Goal: Task Accomplishment & Management: Manage account settings

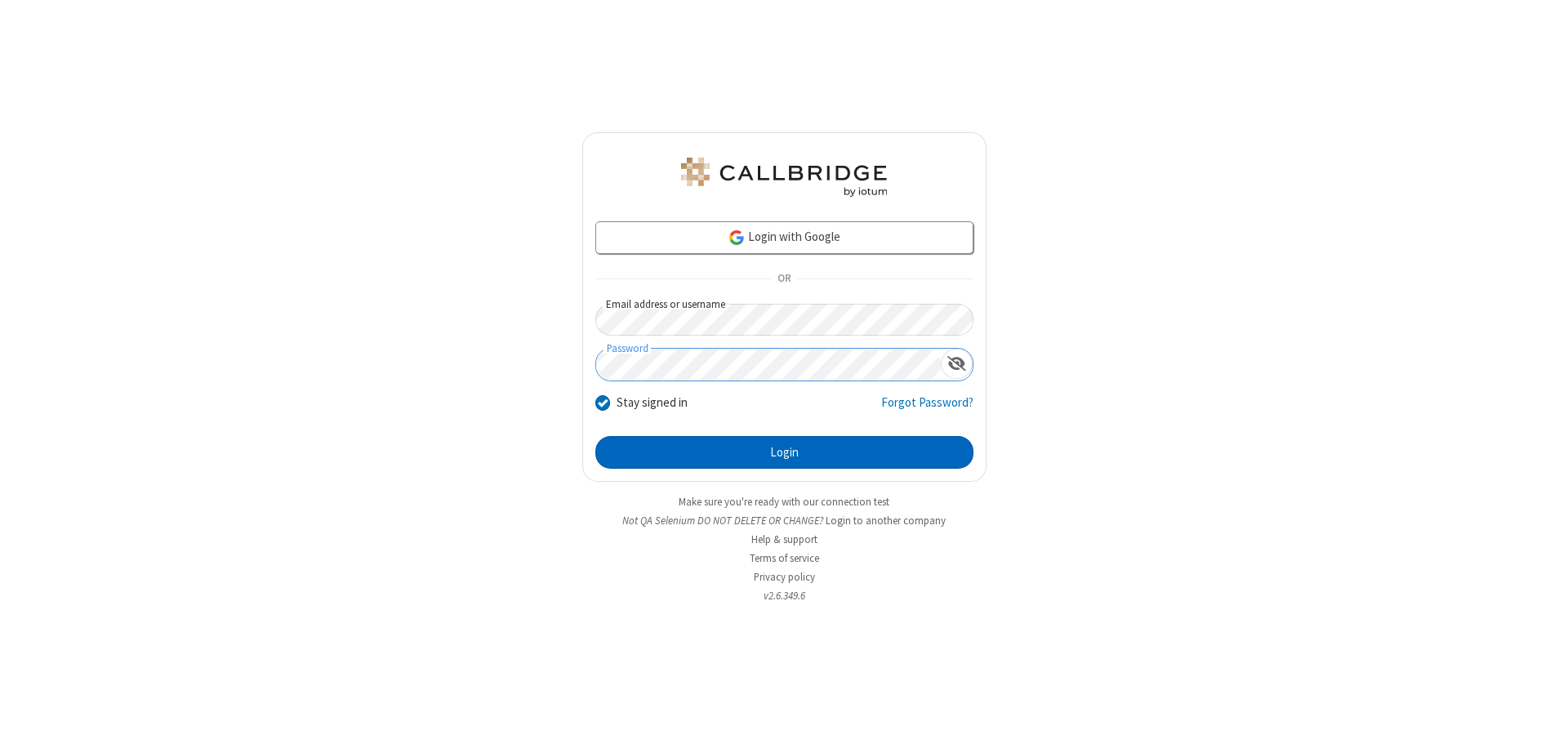
click at [784, 453] on button "Login" at bounding box center [784, 453] width 378 height 33
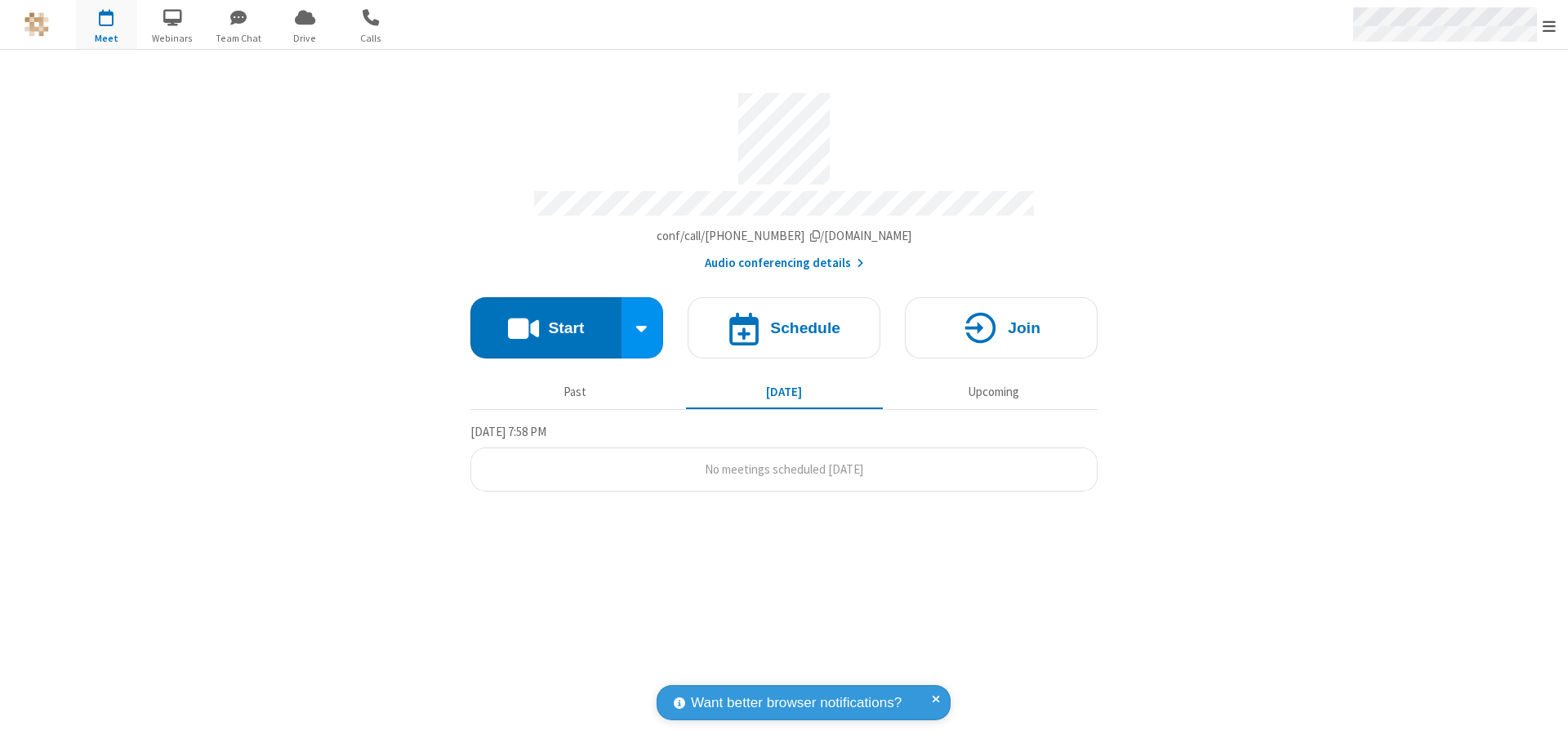
click at [1549, 25] on span "Open menu" at bounding box center [1548, 26] width 13 height 16
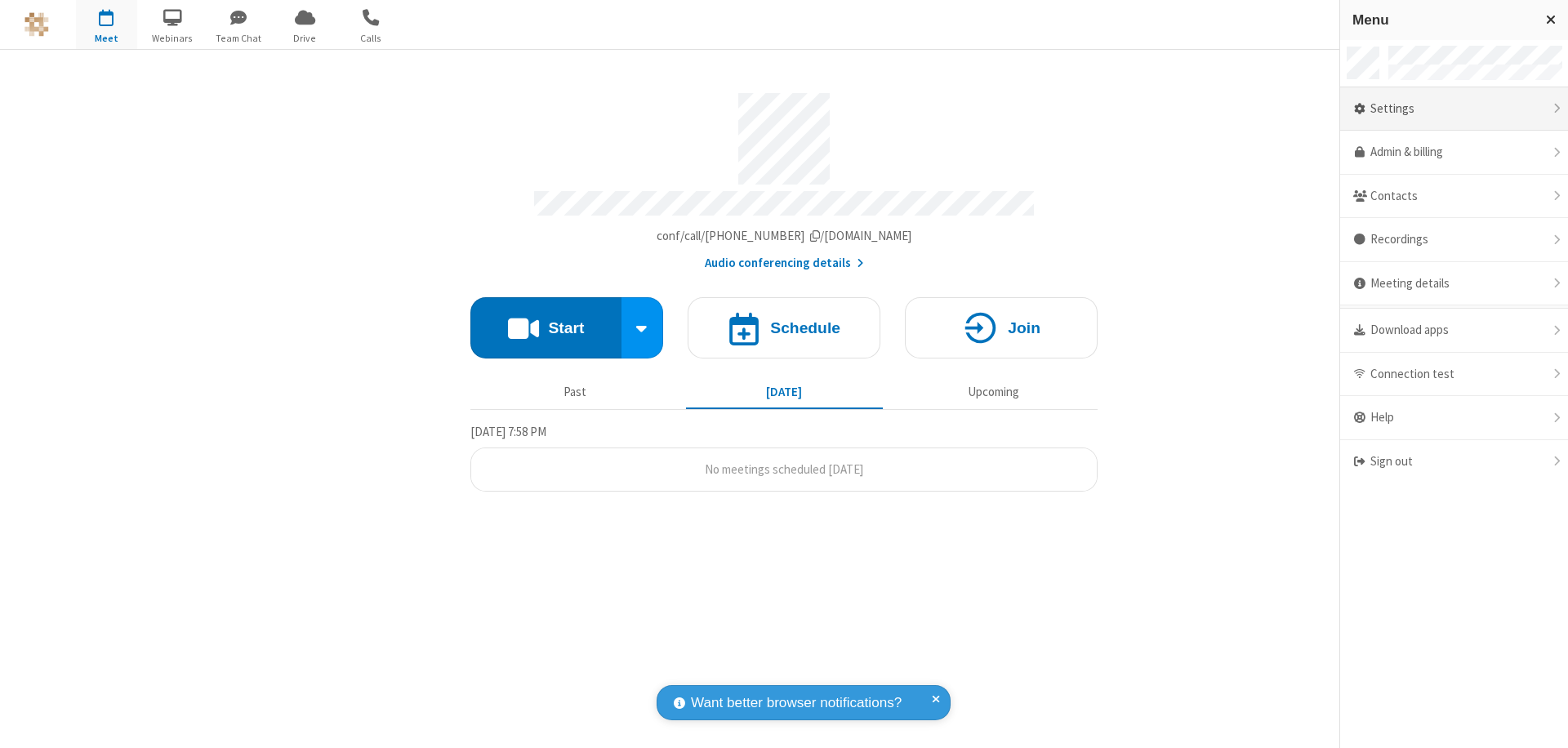
click at [1454, 108] on div "Settings" at bounding box center [1454, 109] width 228 height 44
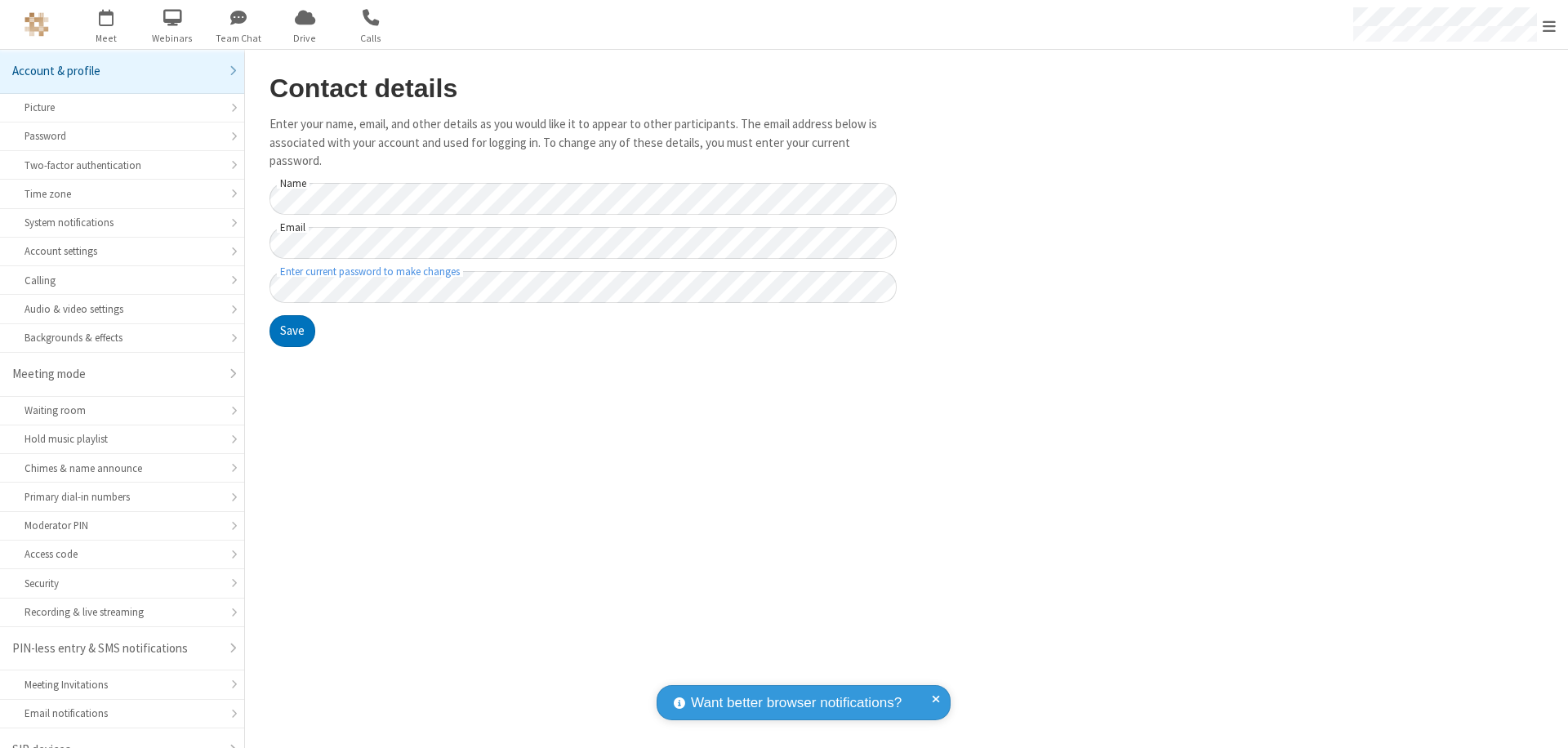
scroll to position [23, 0]
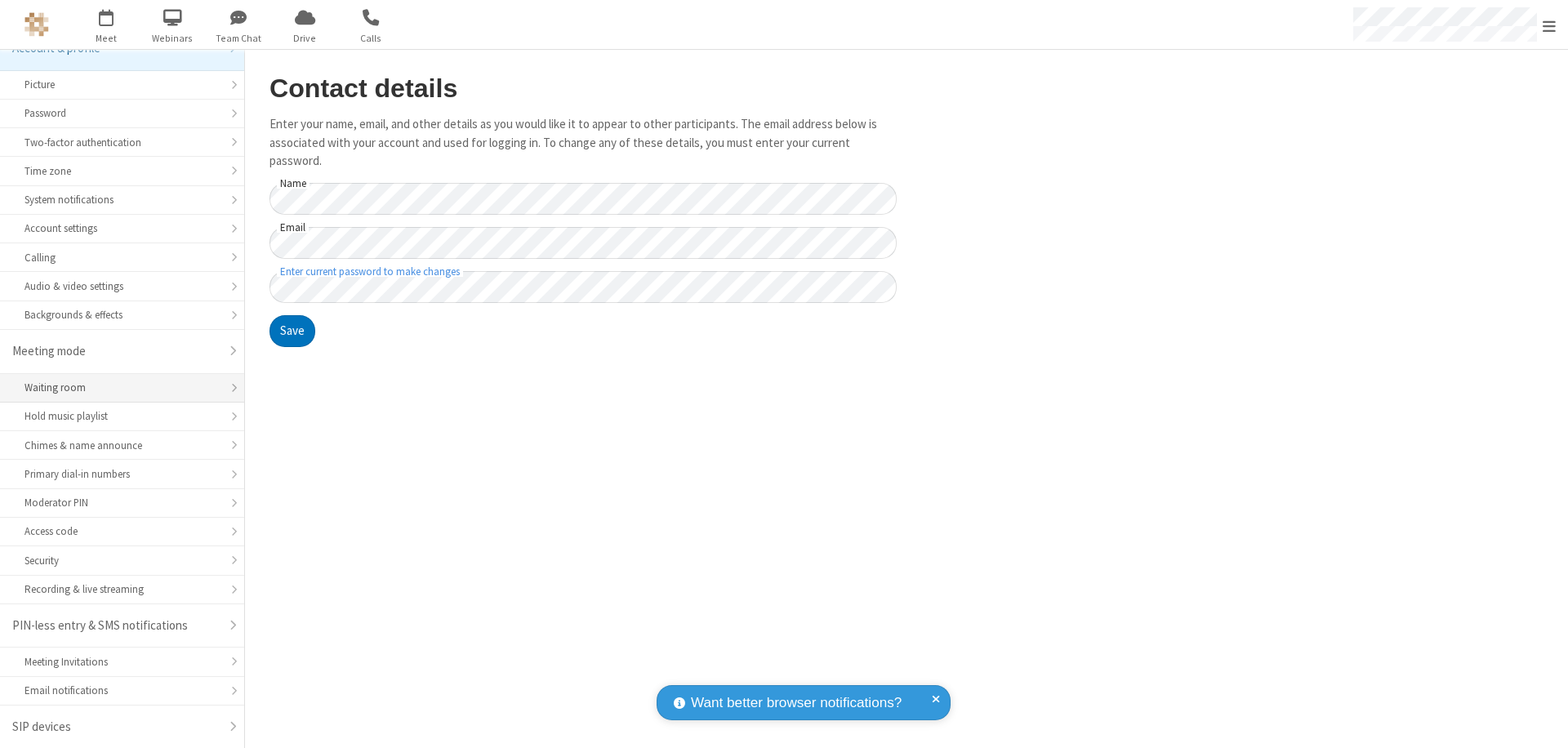
click at [116, 388] on div "Waiting room" at bounding box center [121, 388] width 195 height 16
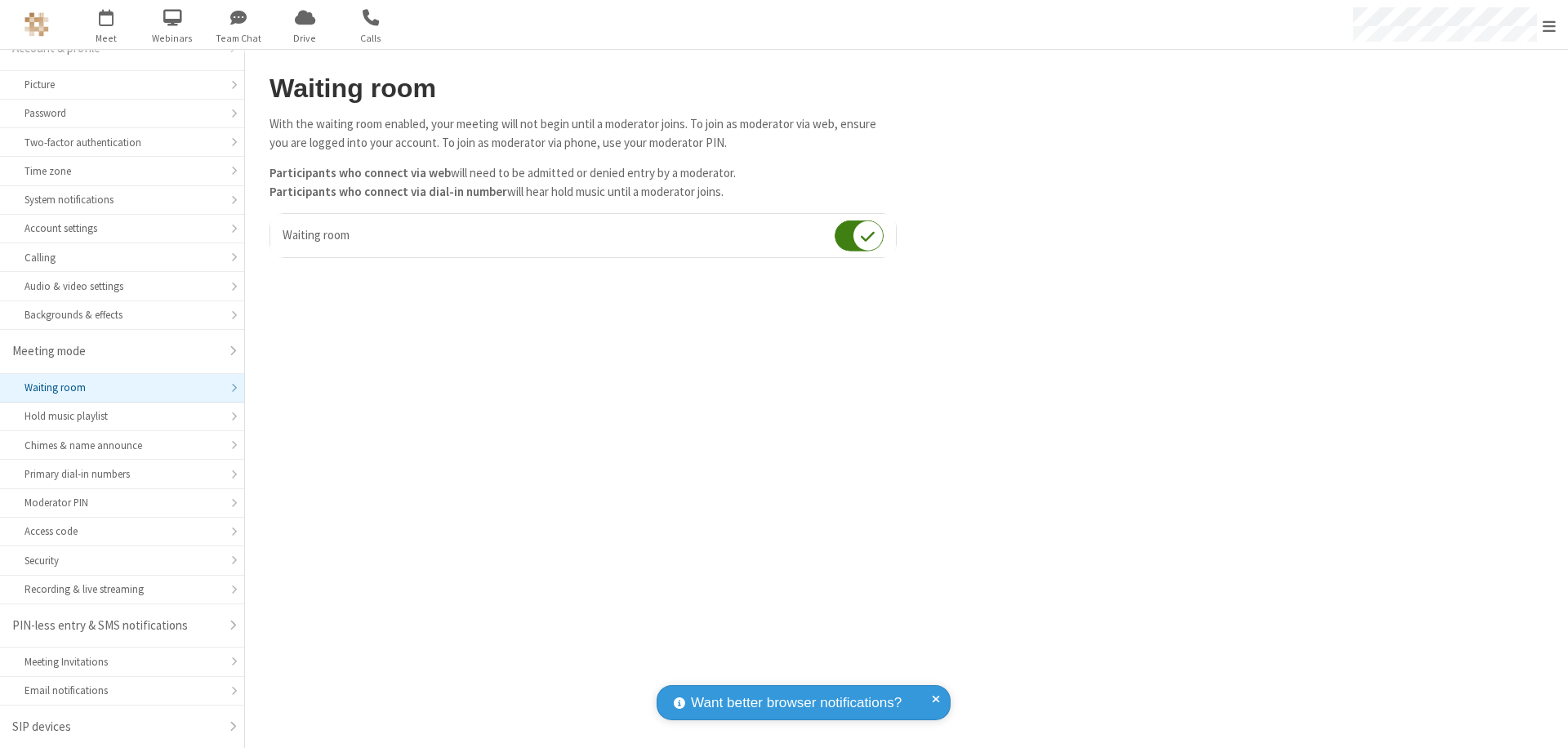
click at [859, 235] on input "checkbox" at bounding box center [859, 235] width 49 height 32
checkbox input "false"
click at [1549, 24] on span "Open menu" at bounding box center [1548, 26] width 13 height 16
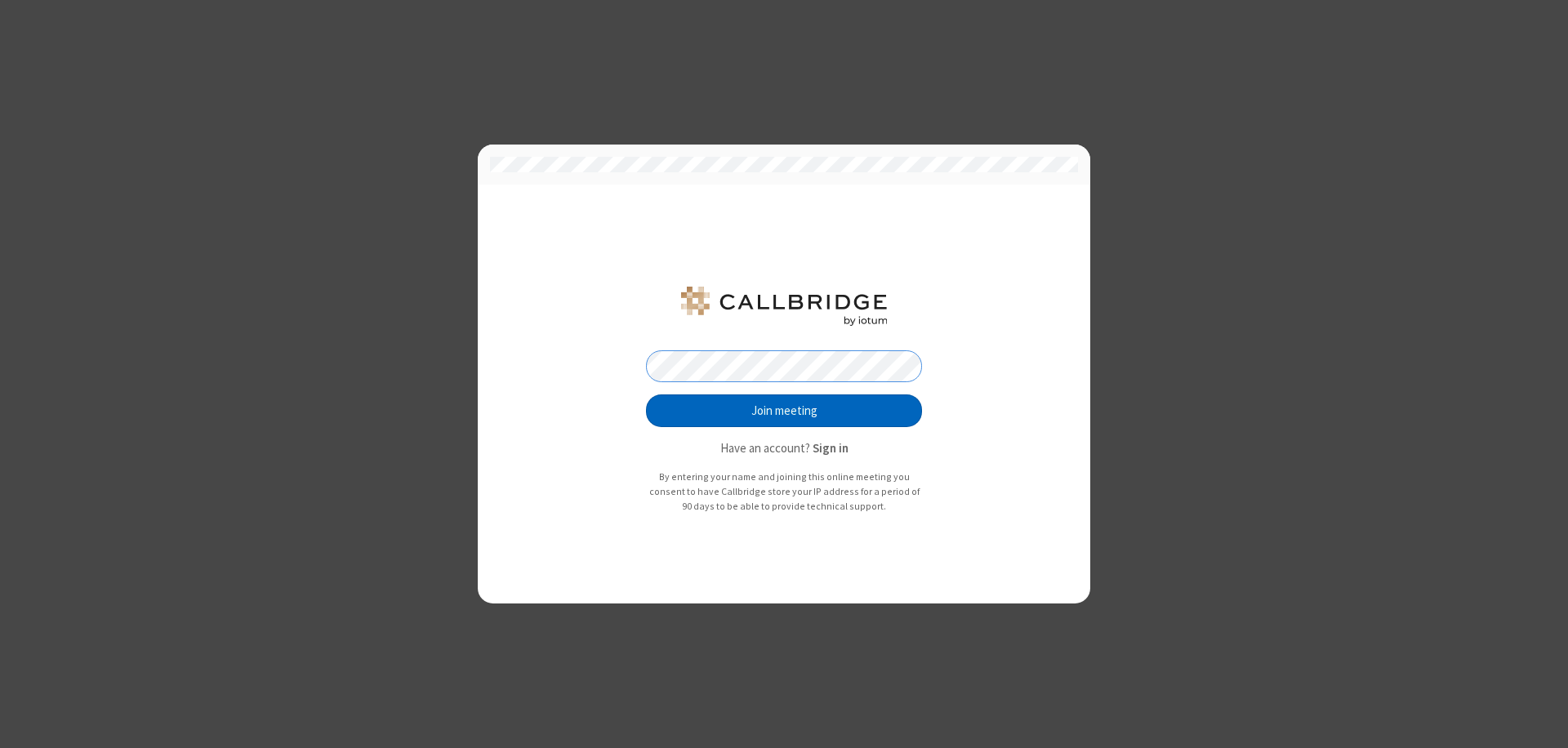
click at [784, 411] on button "Join meeting" at bounding box center [784, 411] width 276 height 33
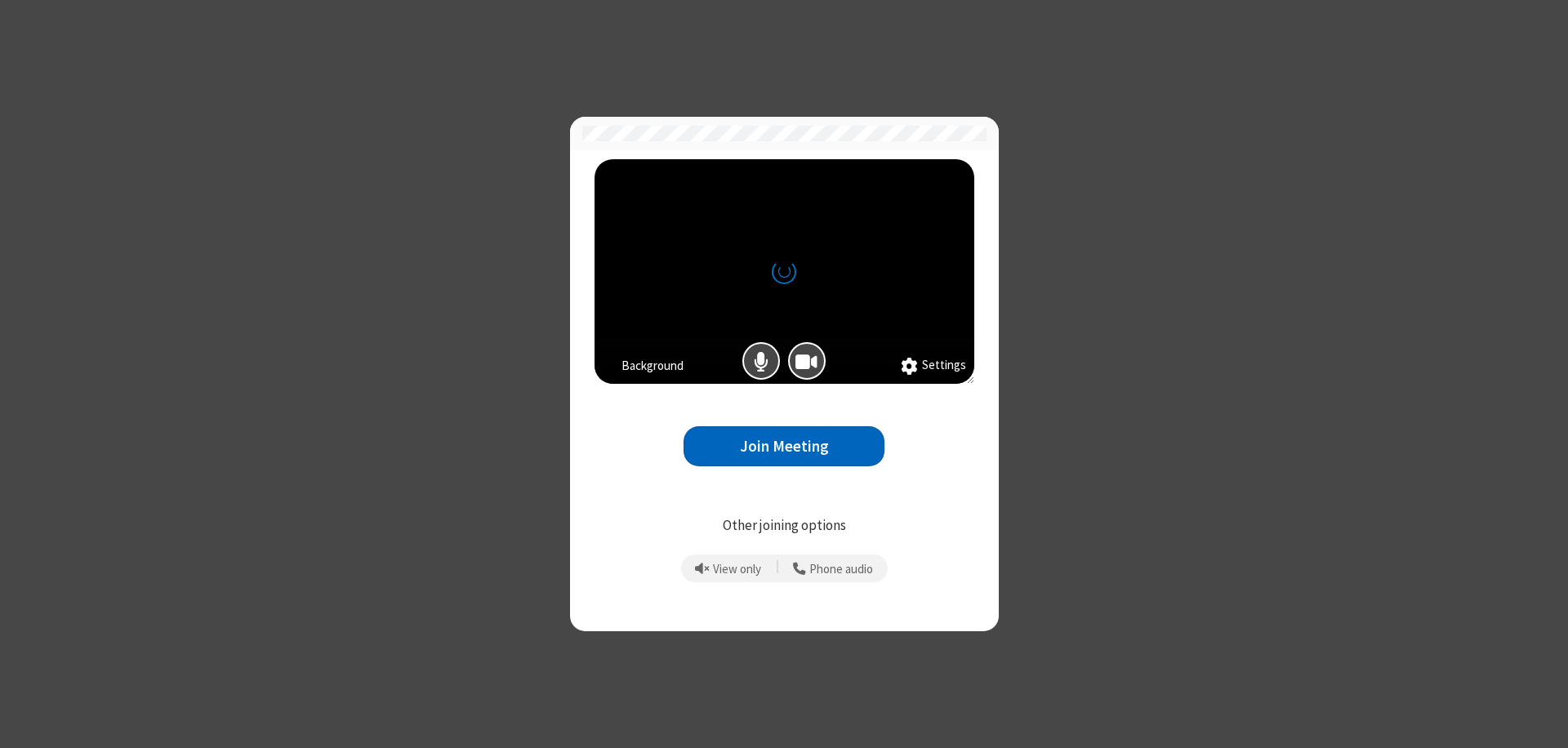
click at [784, 446] on button "Join Meeting" at bounding box center [784, 446] width 201 height 40
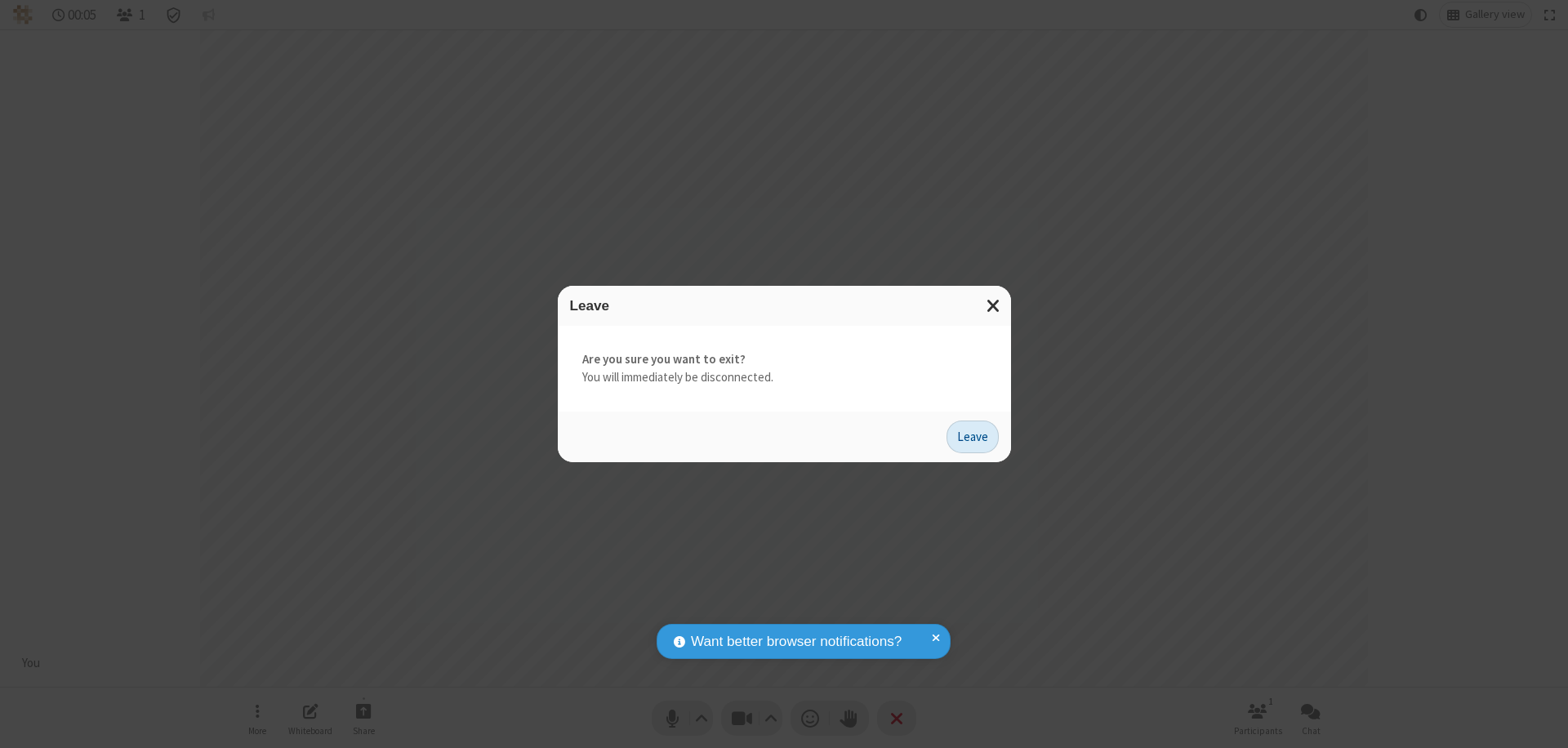
click at [972, 436] on button "Leave" at bounding box center [972, 437] width 52 height 33
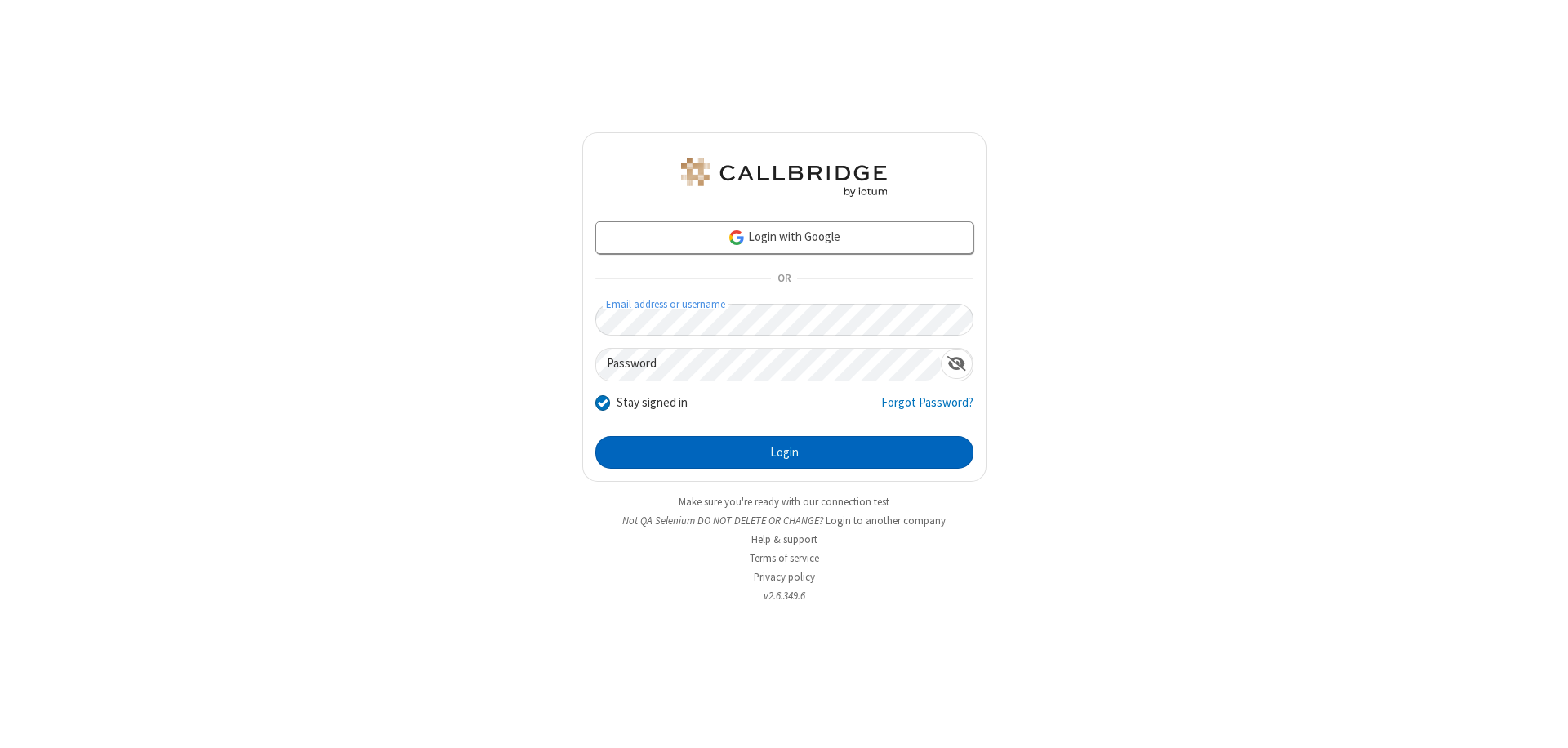
click at [784, 453] on button "Login" at bounding box center [784, 453] width 378 height 33
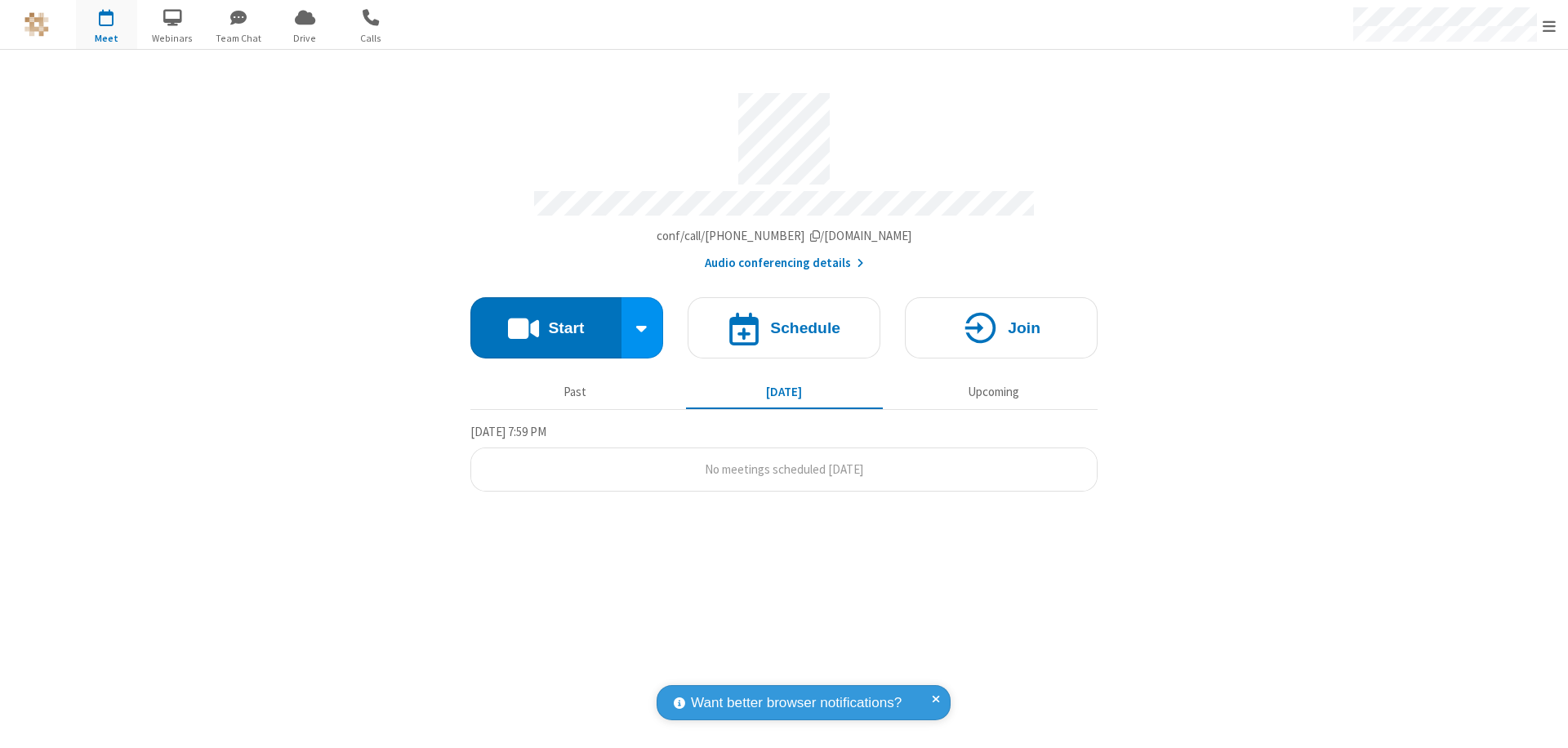
click at [1549, 25] on span "Open menu" at bounding box center [1548, 26] width 13 height 16
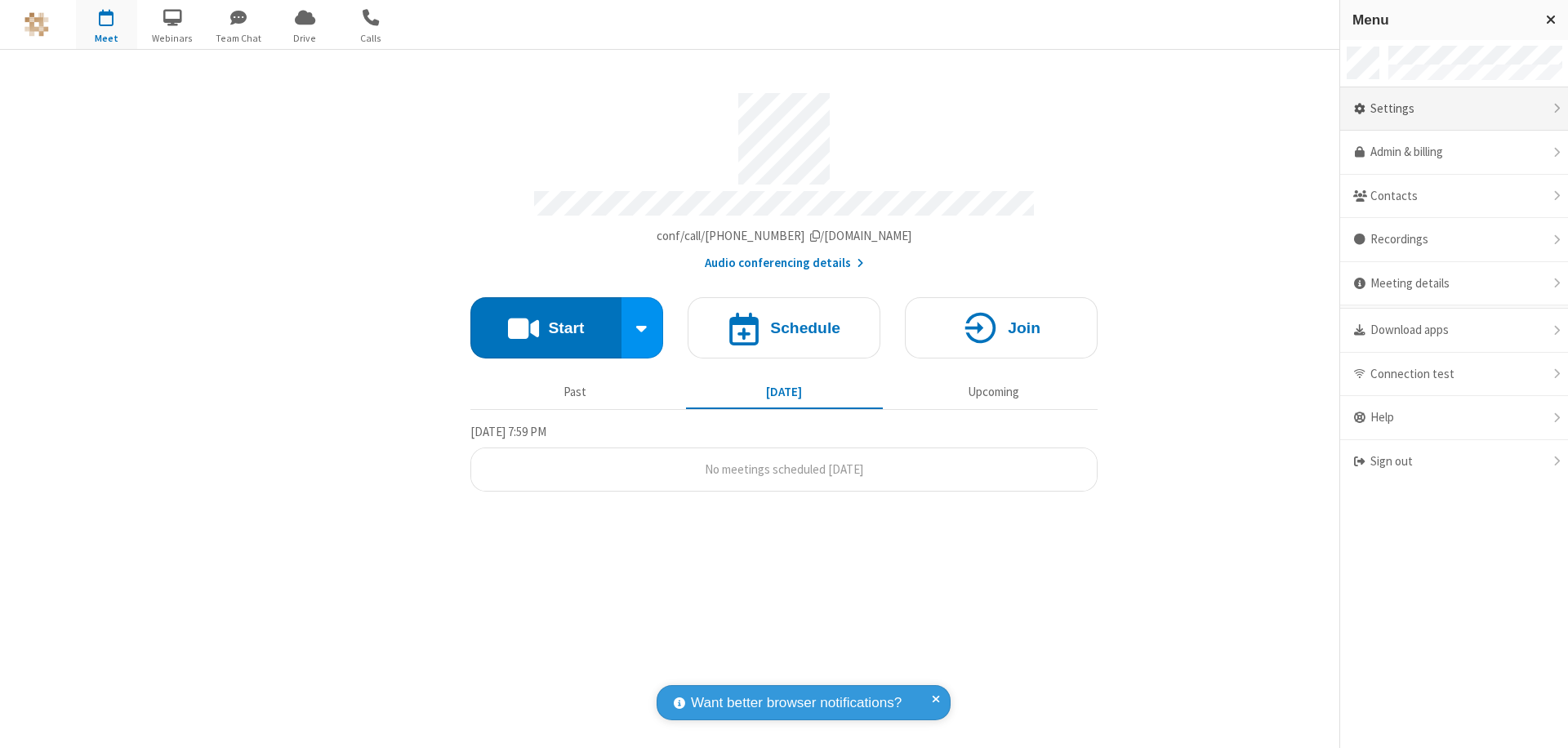
click at [1454, 108] on div "Settings" at bounding box center [1454, 109] width 228 height 44
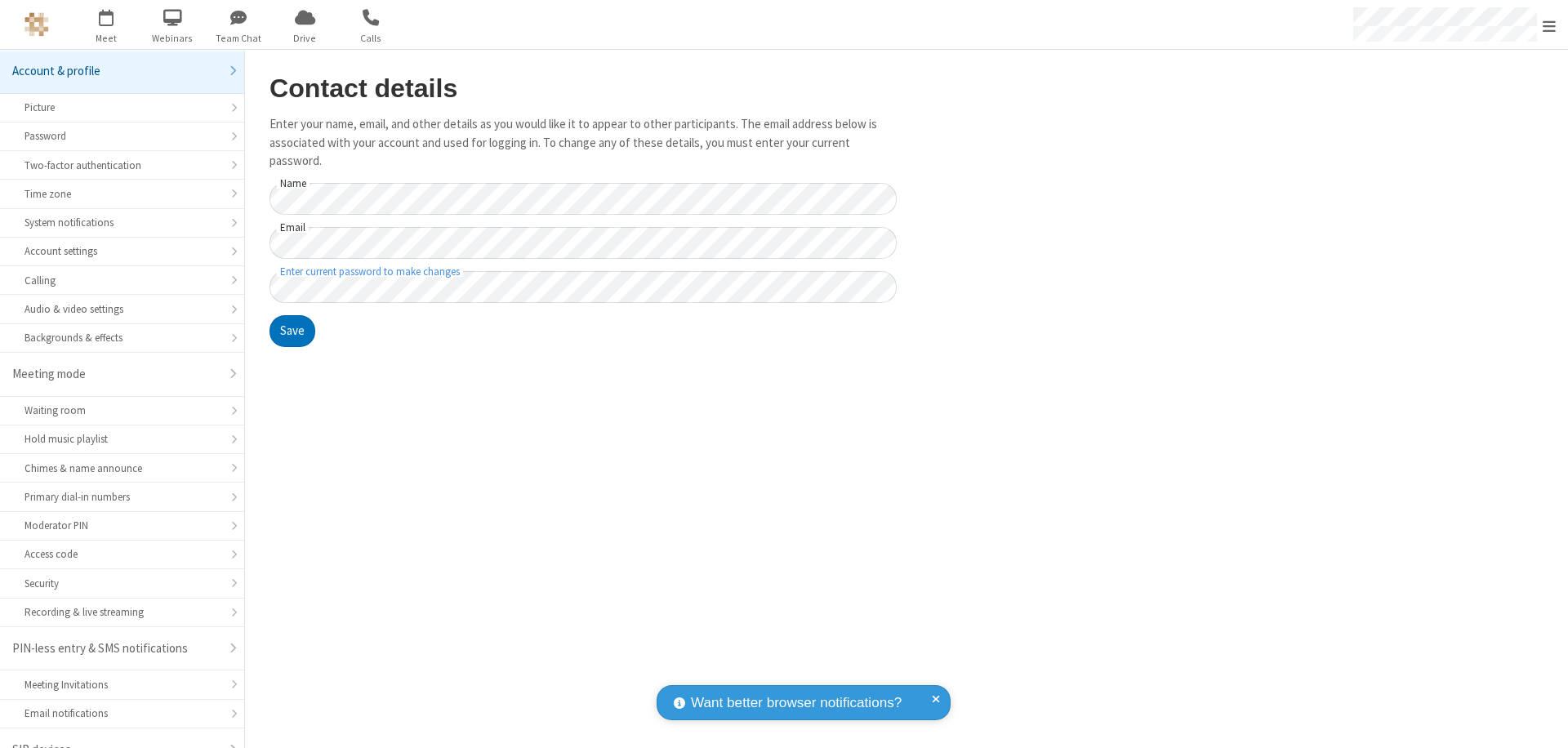
scroll to position [23, 0]
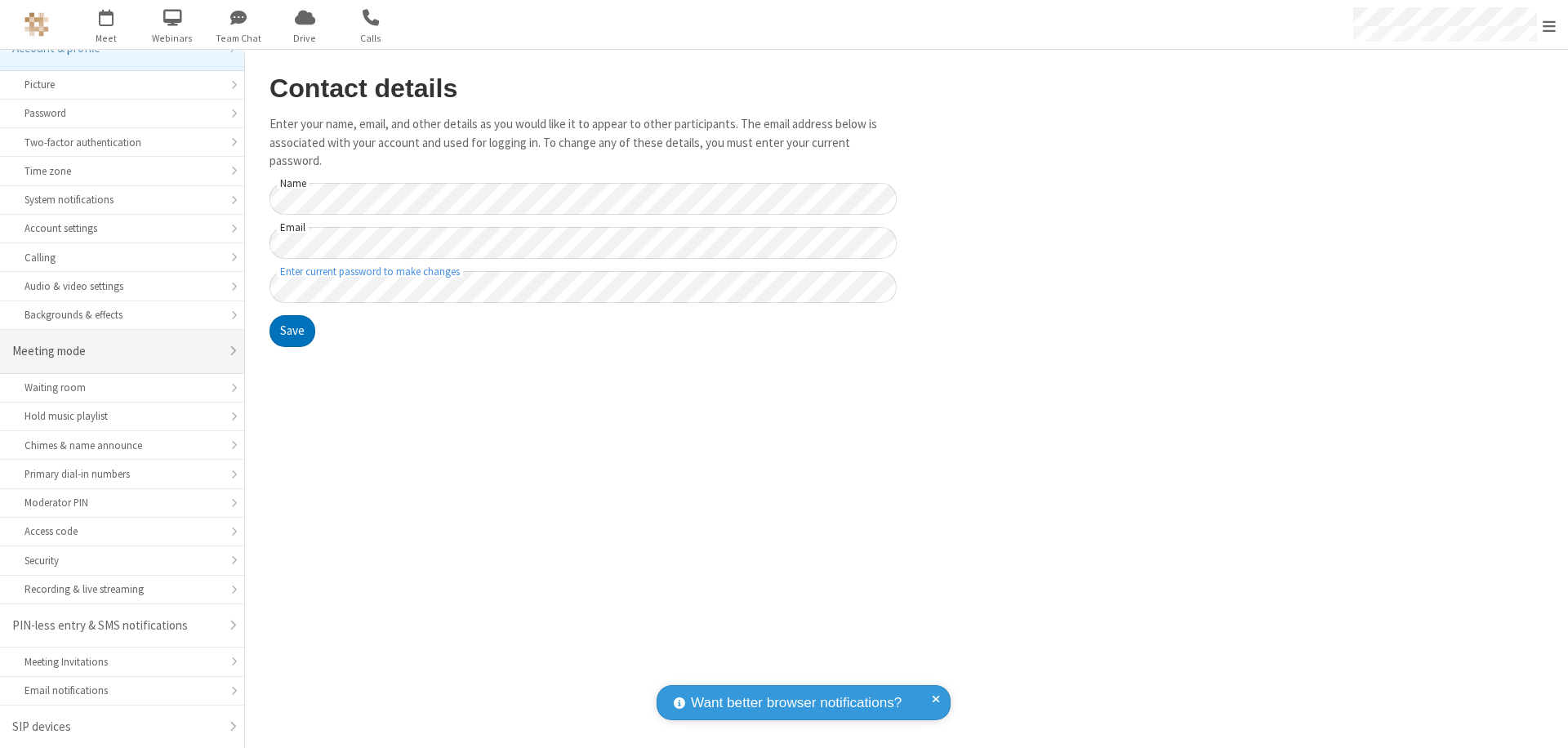
click at [116, 351] on div "Meeting mode" at bounding box center [115, 351] width 207 height 19
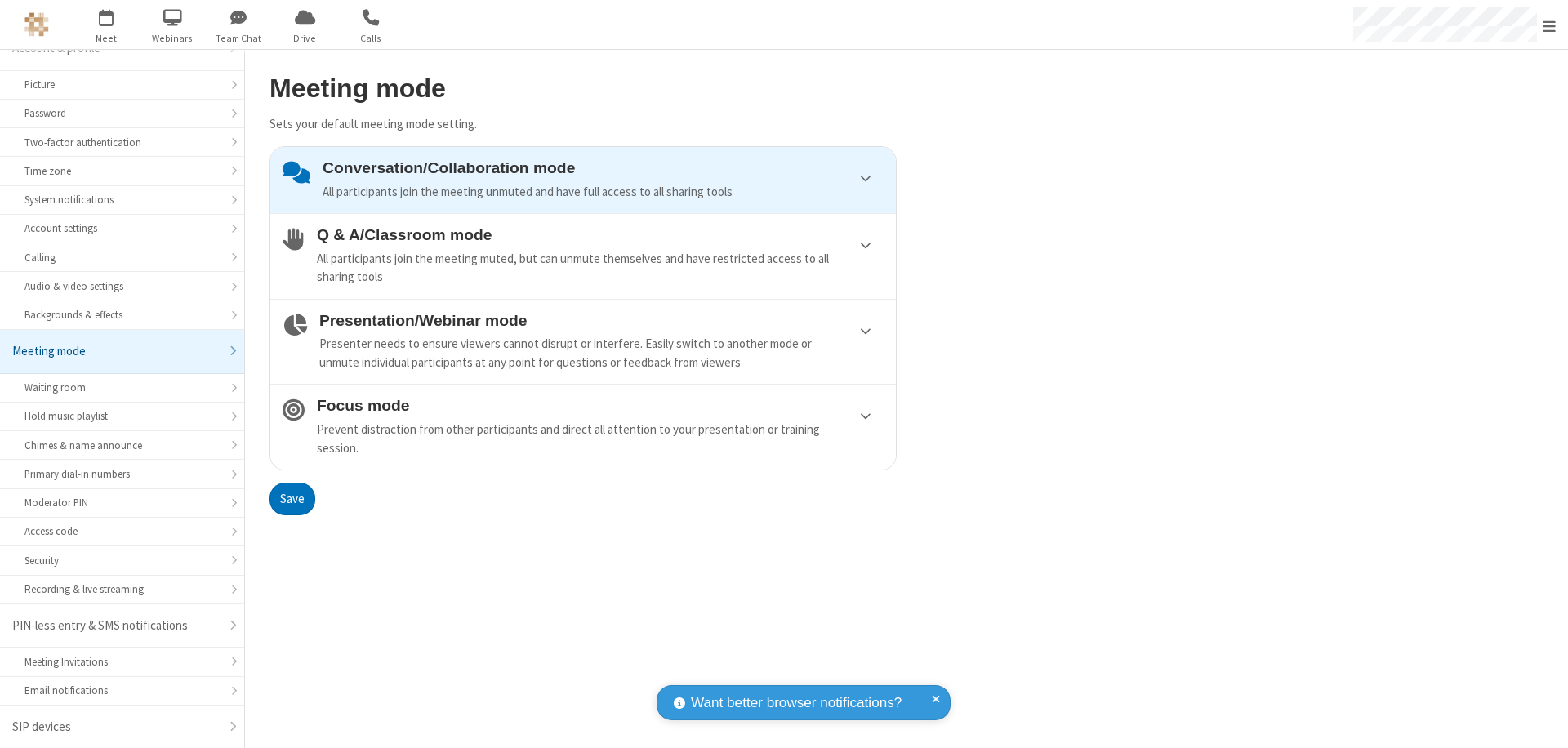
click at [583, 180] on div "Conversation/Collaboration mode All participants join the meeting unmuted and h…" at bounding box center [603, 180] width 561 height 42
click at [291, 498] on button "Save" at bounding box center [292, 499] width 46 height 33
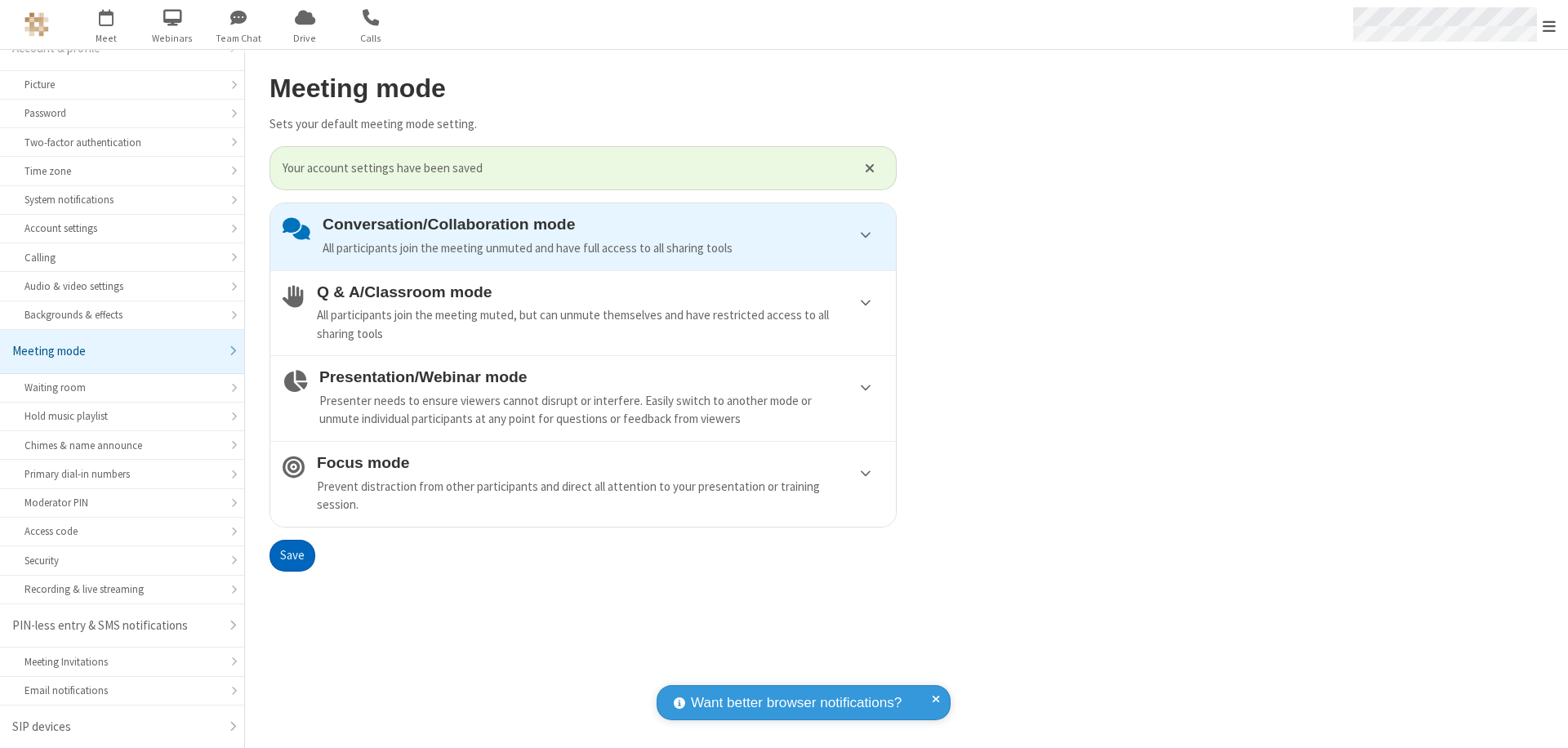
click at [1549, 24] on span "Open menu" at bounding box center [1548, 26] width 13 height 16
